Goal: Task Accomplishment & Management: Manage account settings

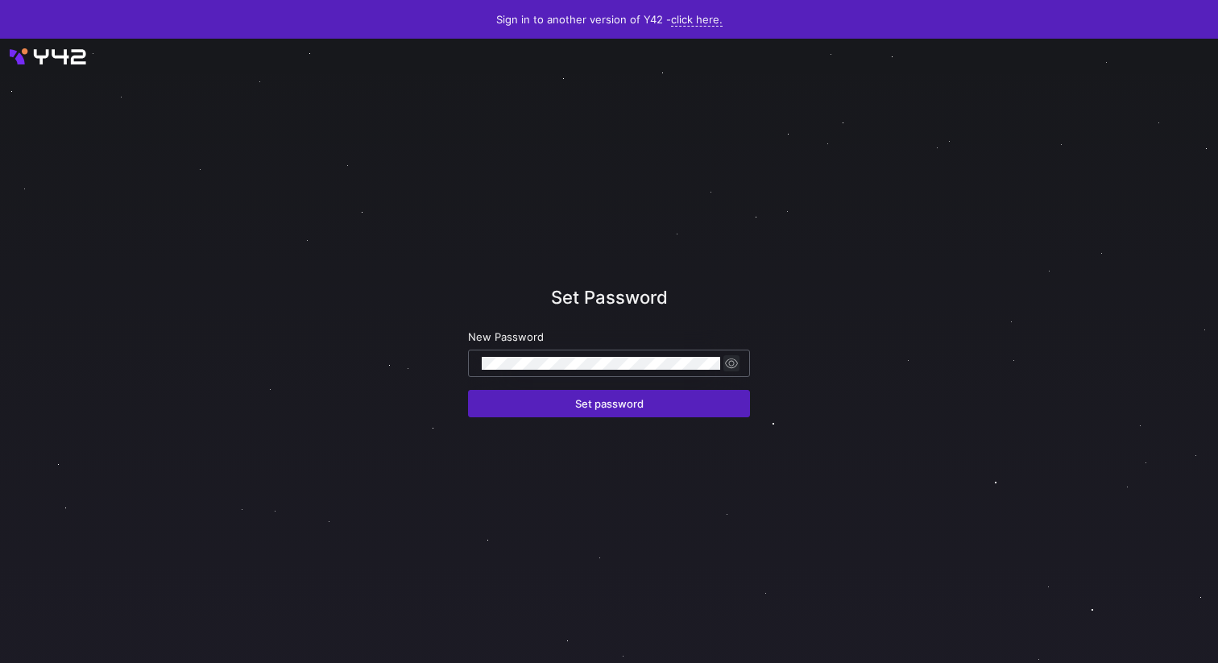
click at [734, 366] on span "button" at bounding box center [731, 363] width 16 height 16
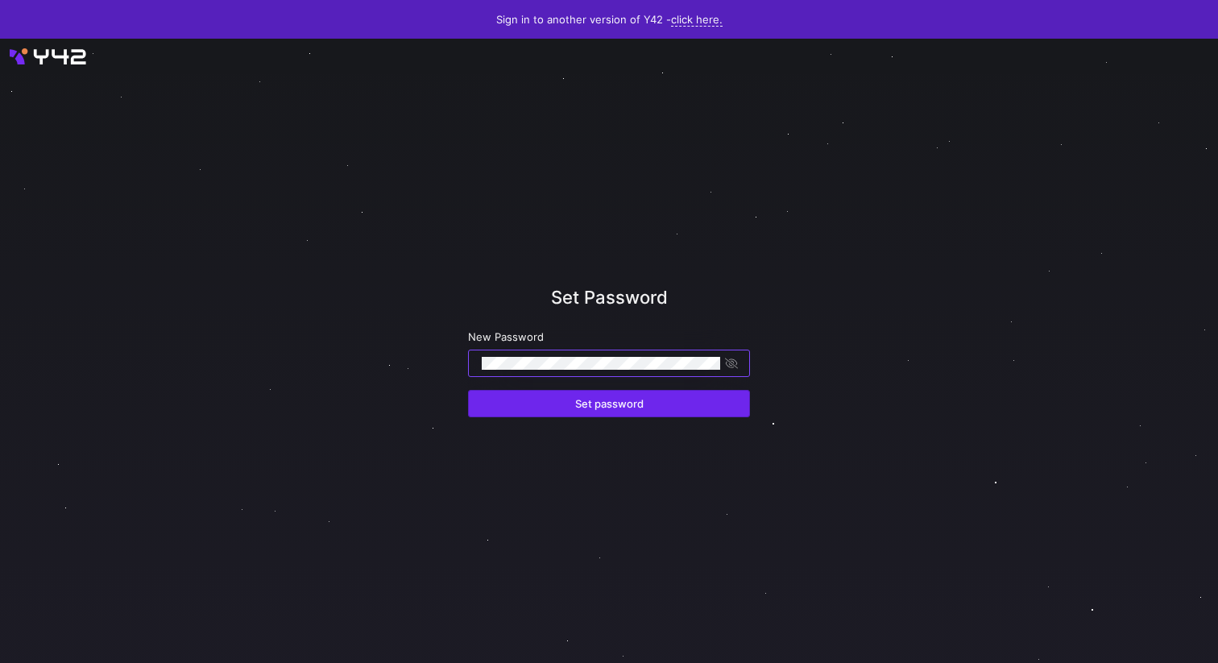
click at [673, 413] on span "submit" at bounding box center [609, 404] width 280 height 26
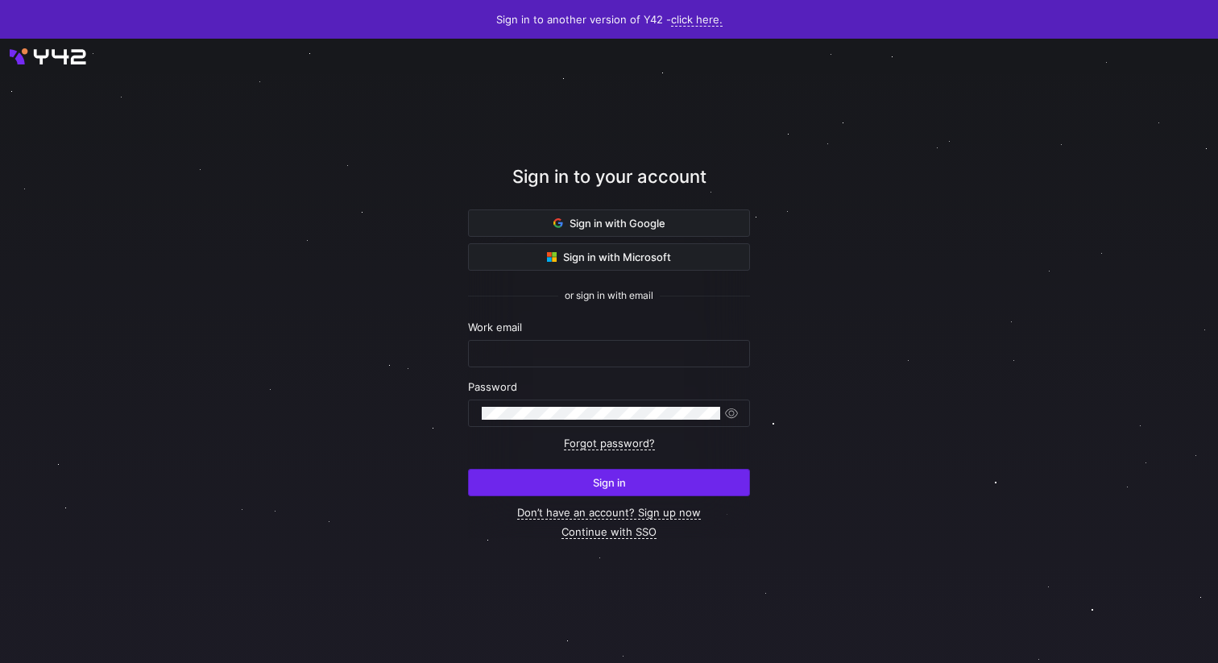
type input "renate.perez@intermate.de"
click at [618, 480] on span "Sign in" at bounding box center [609, 482] width 33 height 13
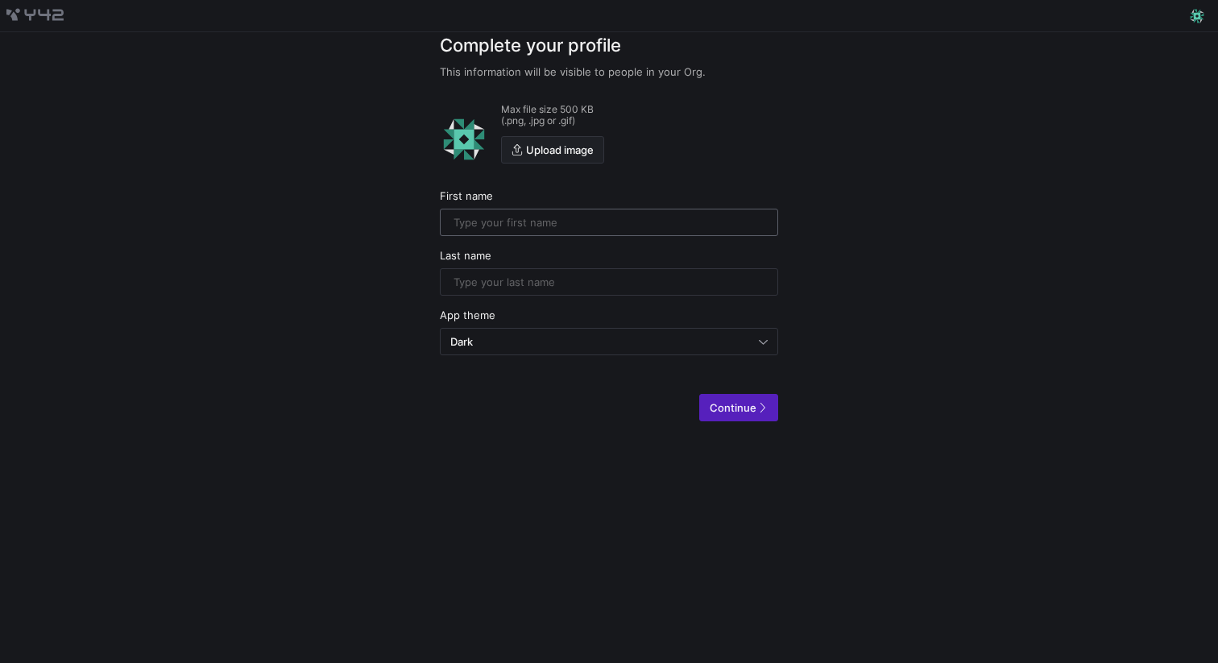
click at [572, 221] on input "text" at bounding box center [608, 222] width 311 height 13
type input "[PERSON_NAME]"
click at [554, 285] on input "text" at bounding box center [608, 281] width 311 height 13
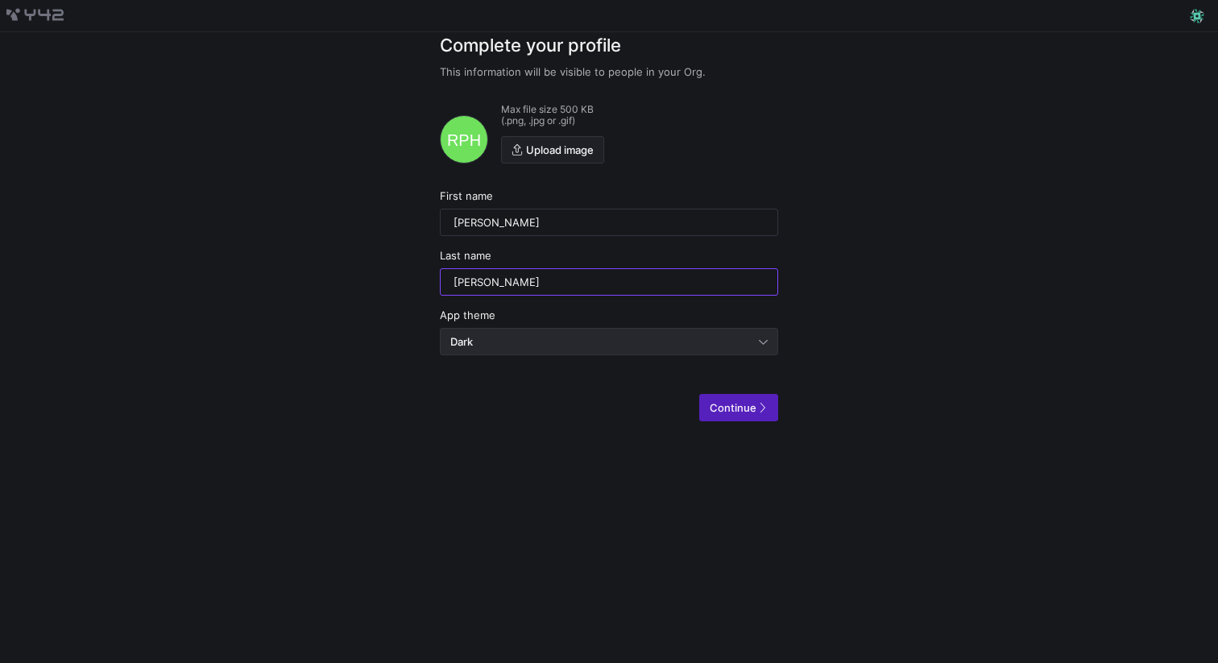
type input "[PERSON_NAME]"
click at [536, 343] on div "Dark" at bounding box center [604, 341] width 308 height 13
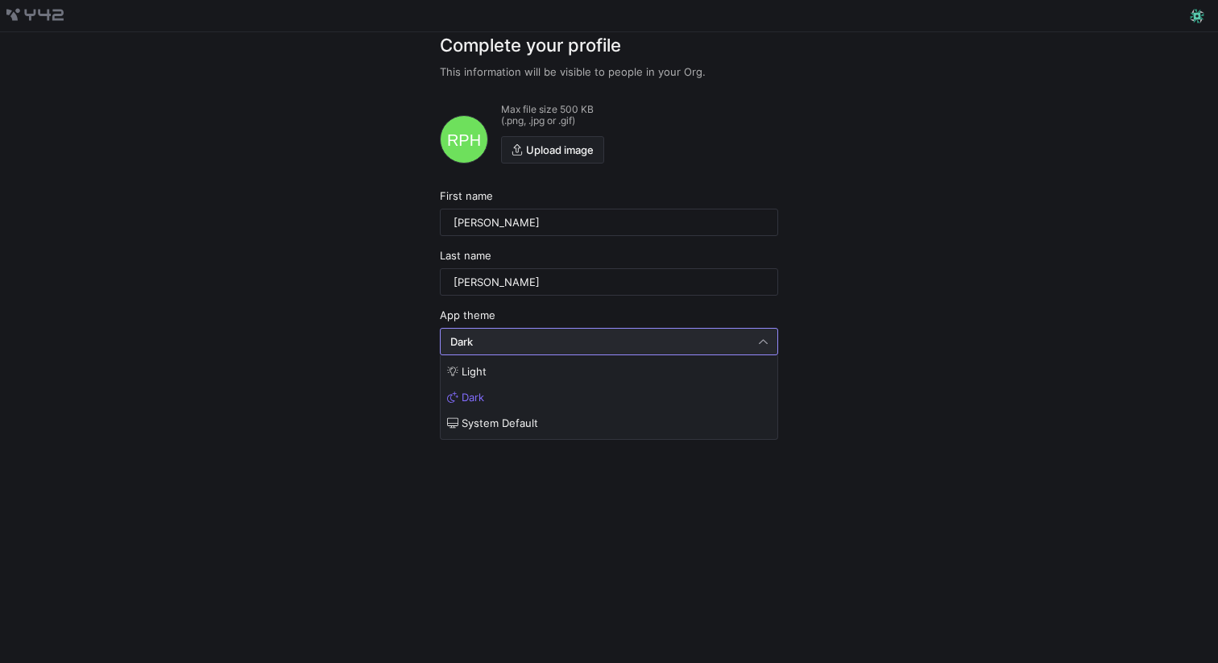
click at [536, 343] on div at bounding box center [609, 331] width 1218 height 663
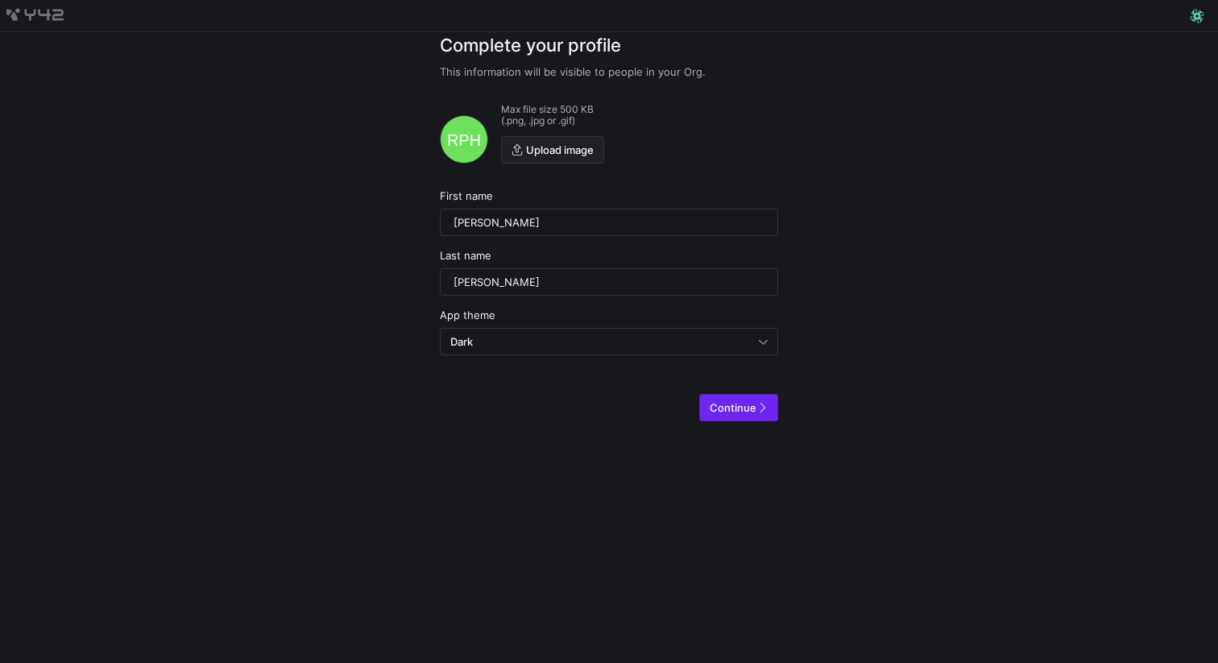
click at [730, 410] on span "Continue" at bounding box center [733, 407] width 47 height 13
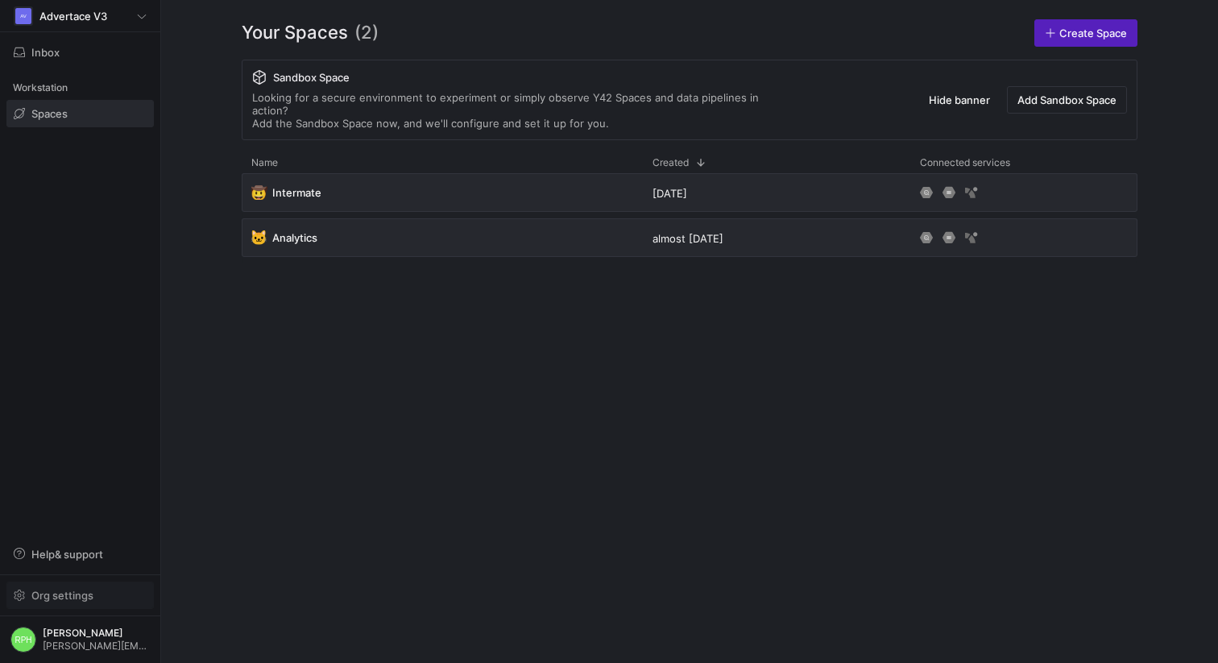
click at [60, 596] on span "Org settings" at bounding box center [62, 595] width 62 height 13
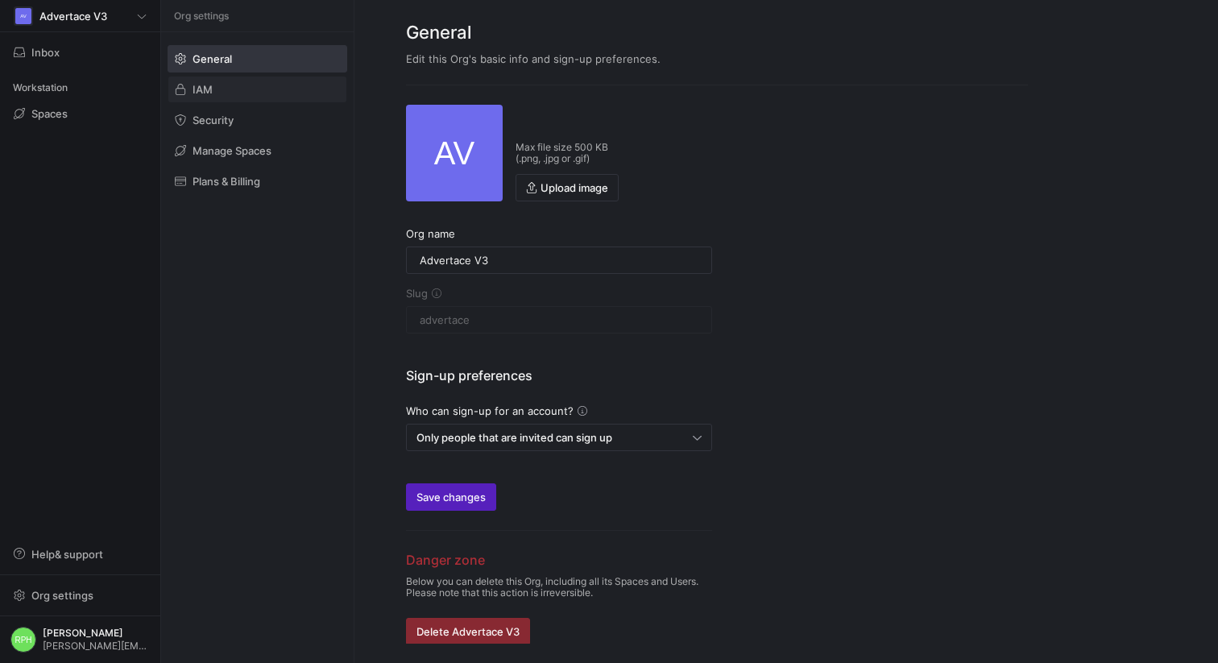
click at [222, 87] on span at bounding box center [257, 90] width 178 height 26
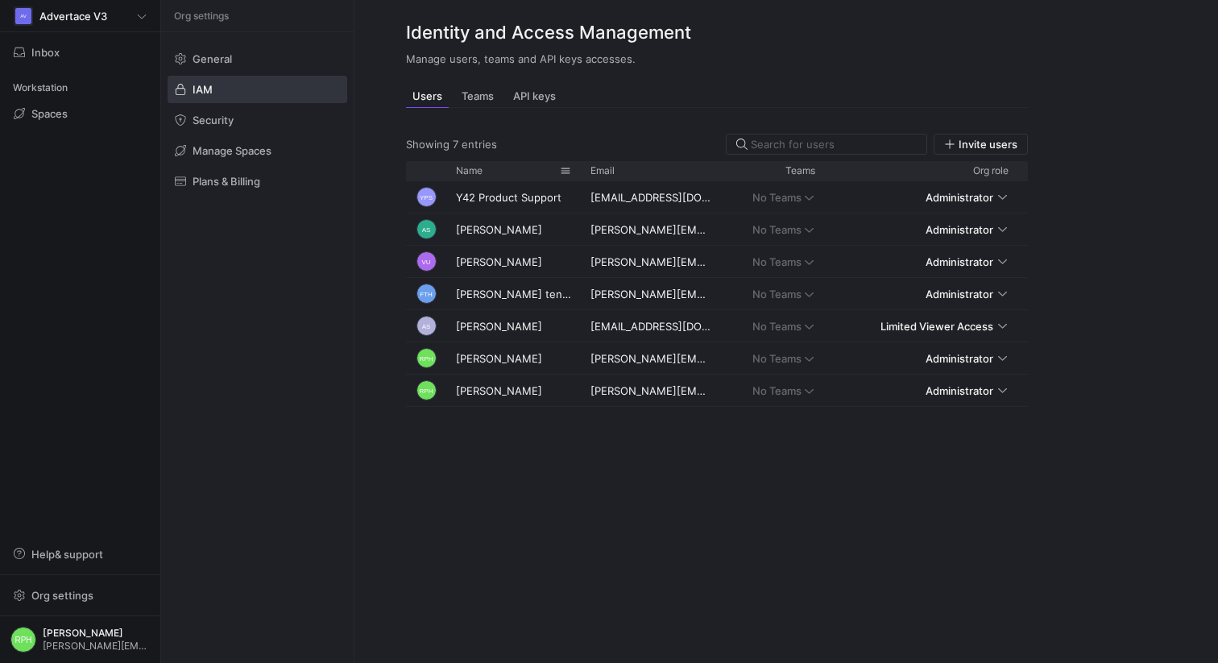
drag, startPoint x: 539, startPoint y: 171, endPoint x: 577, endPoint y: 173, distance: 37.9
click at [577, 173] on div at bounding box center [580, 170] width 6 height 19
click at [1002, 296] on div "Press SPACE to select this row." at bounding box center [999, 294] width 9 height 13
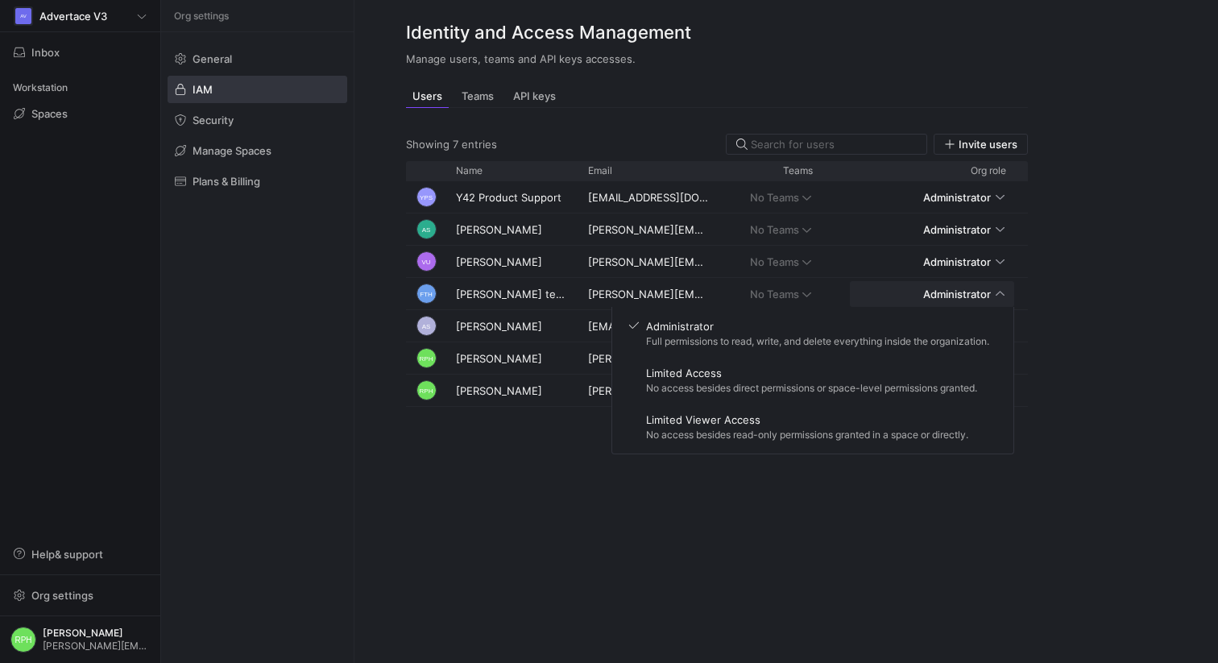
click at [1070, 271] on div at bounding box center [609, 331] width 1218 height 663
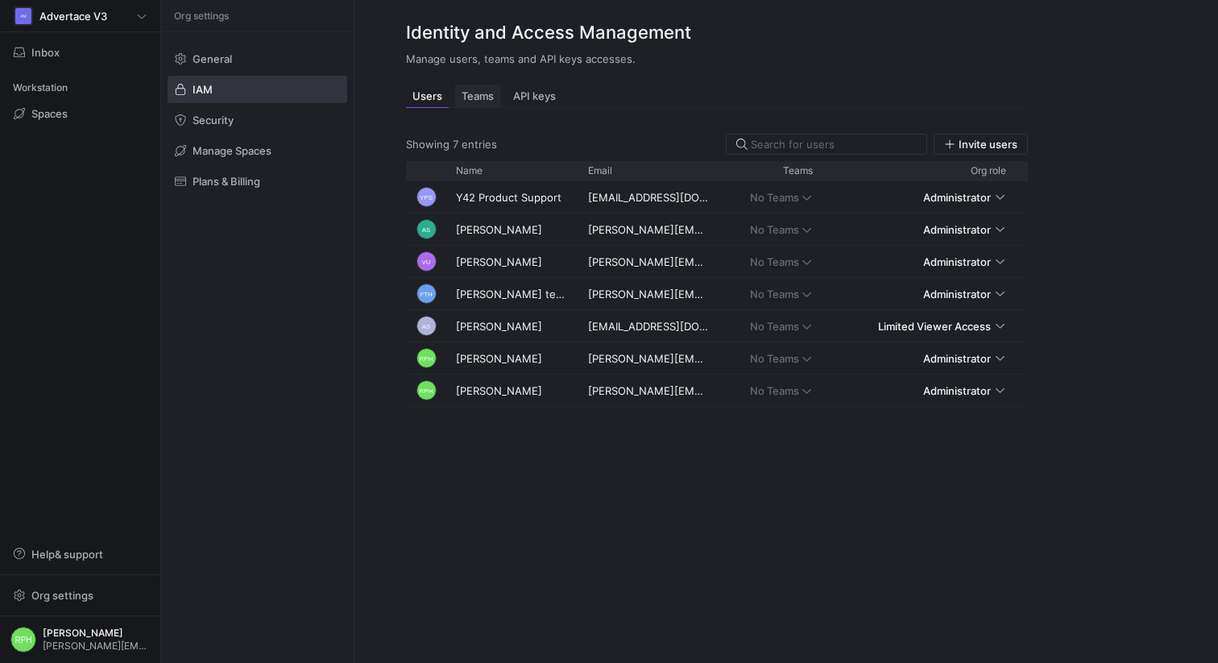
click at [473, 88] on div "Teams" at bounding box center [477, 96] width 45 height 23
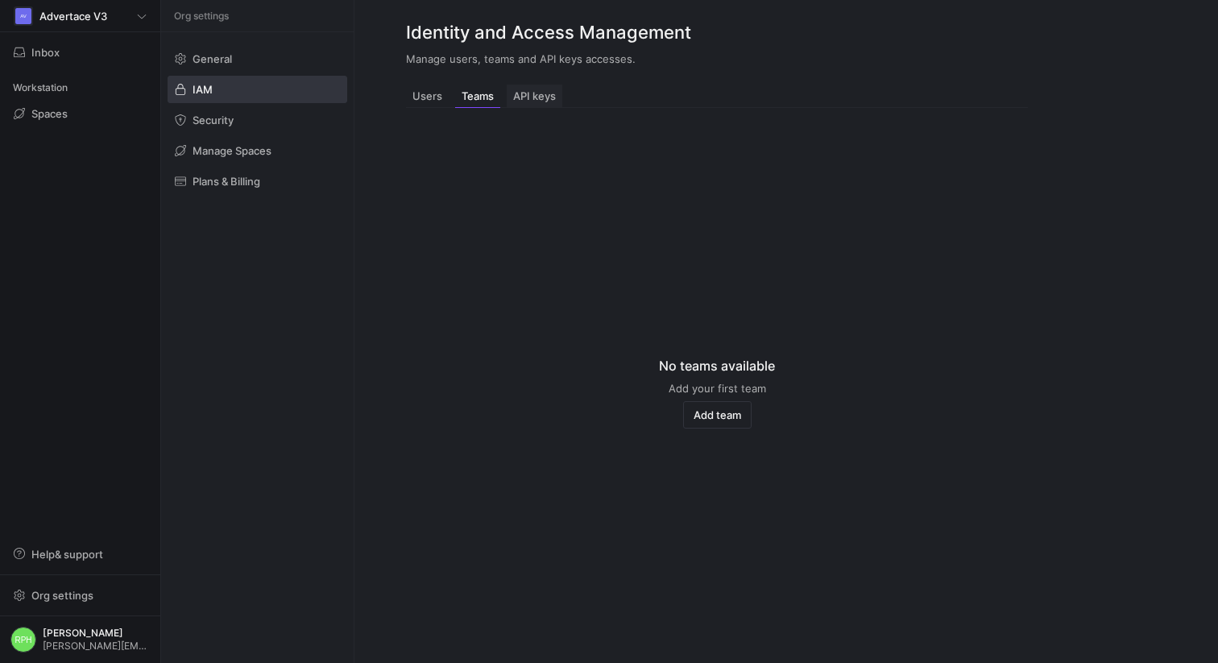
click at [531, 100] on span "API keys" at bounding box center [534, 96] width 43 height 10
click at [243, 121] on span at bounding box center [257, 120] width 178 height 26
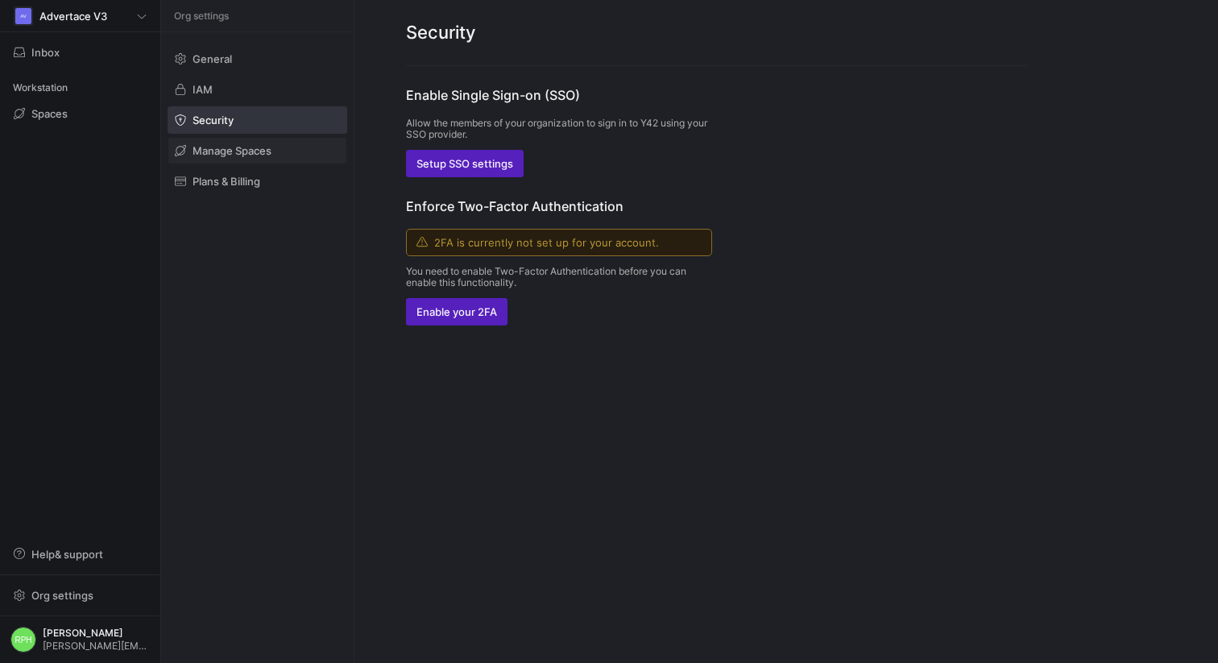
click at [242, 155] on span "Manage Spaces" at bounding box center [231, 150] width 79 height 13
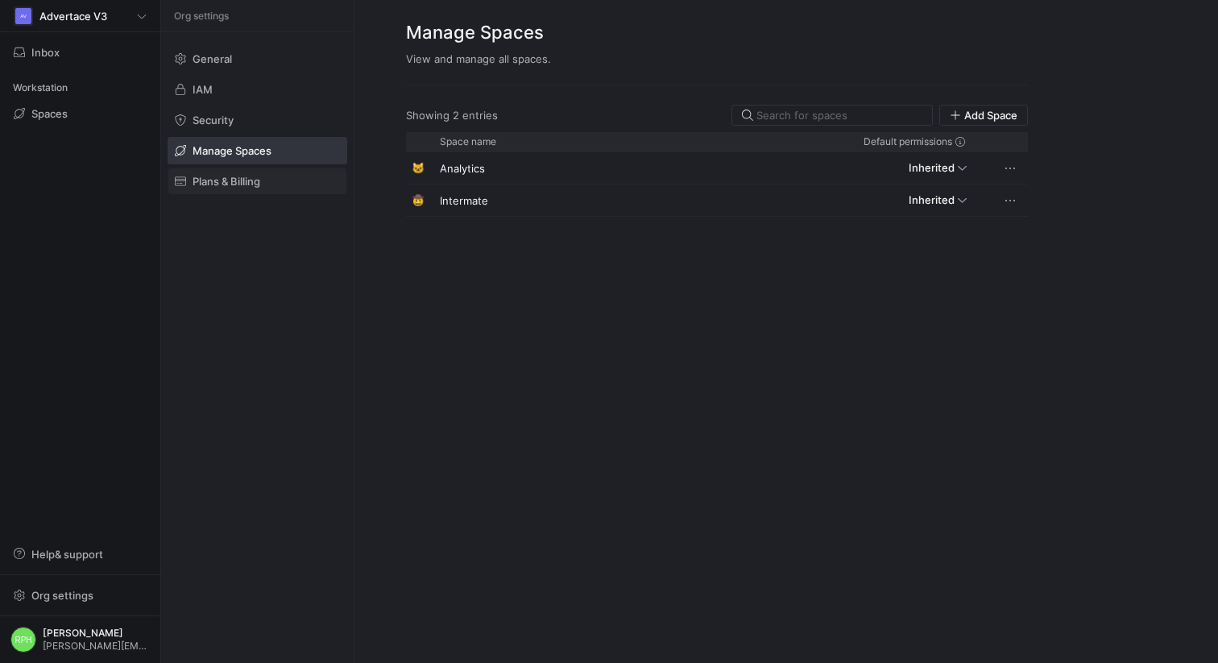
click at [243, 178] on span "Plans & Billing" at bounding box center [226, 181] width 68 height 13
